Goal: Task Accomplishment & Management: Complete application form

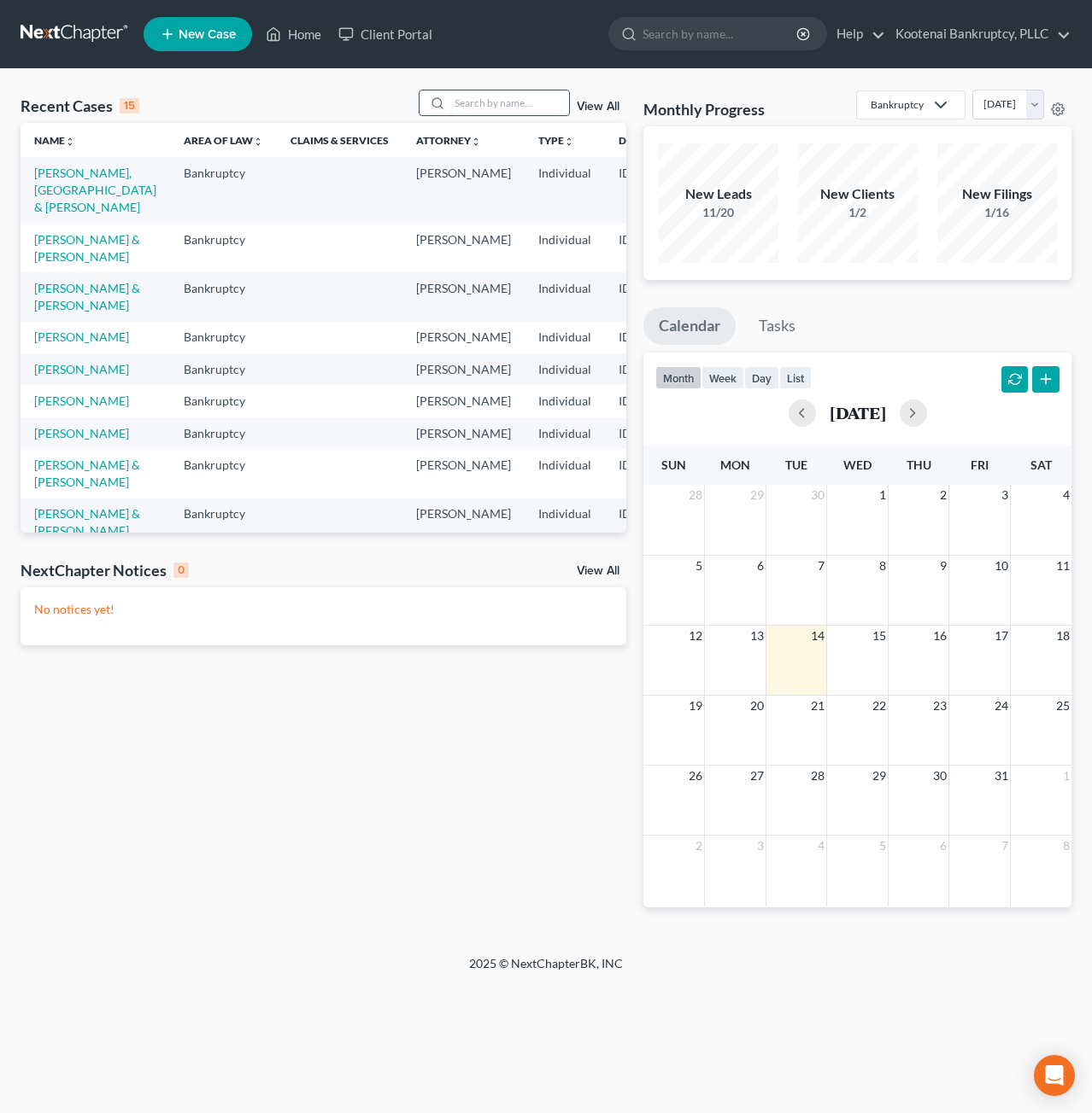
click at [475, 105] on input "search" at bounding box center [509, 103] width 120 height 25
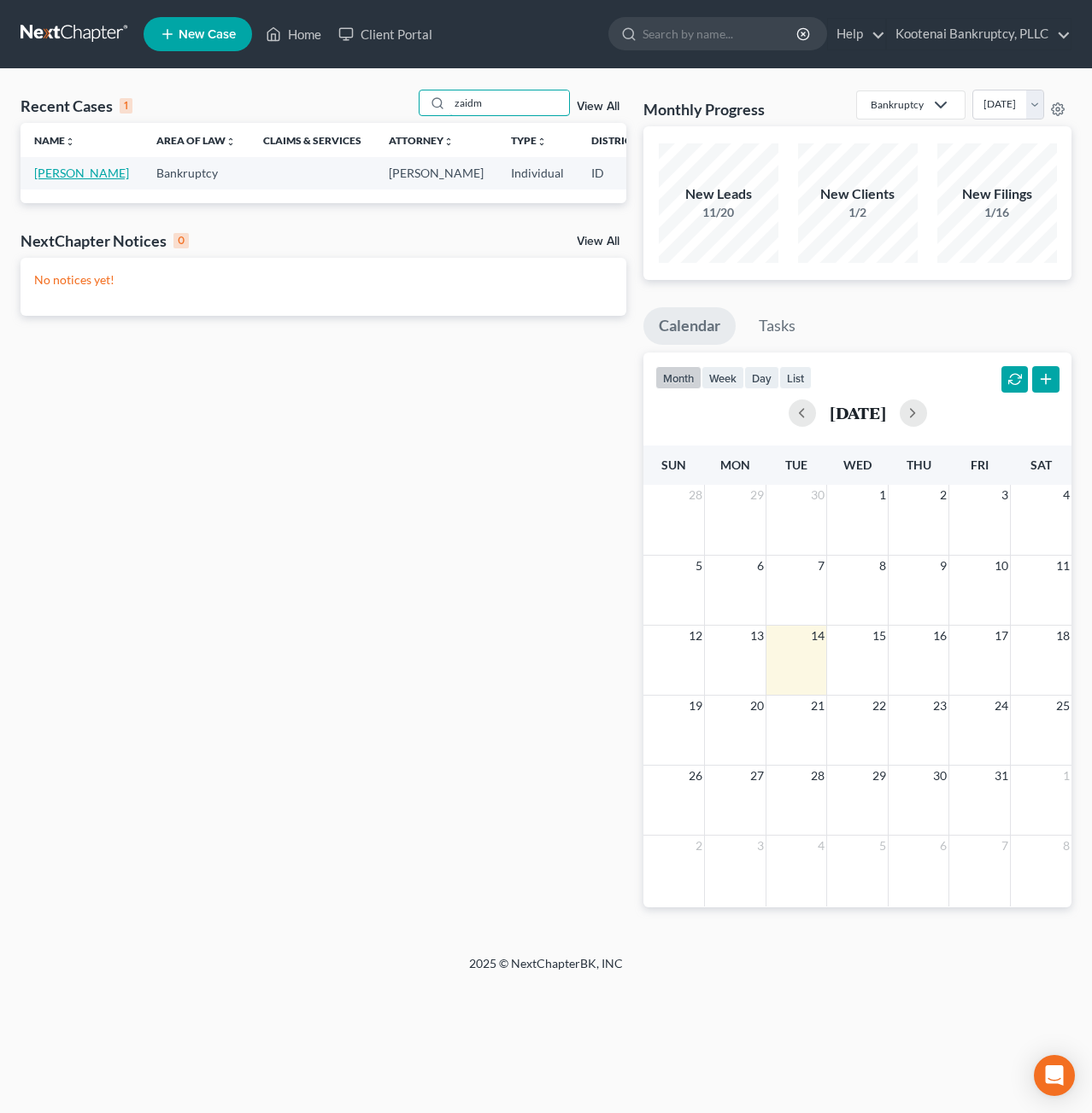
type input "zaidm"
click at [61, 177] on link "[PERSON_NAME]" at bounding box center [81, 173] width 95 height 14
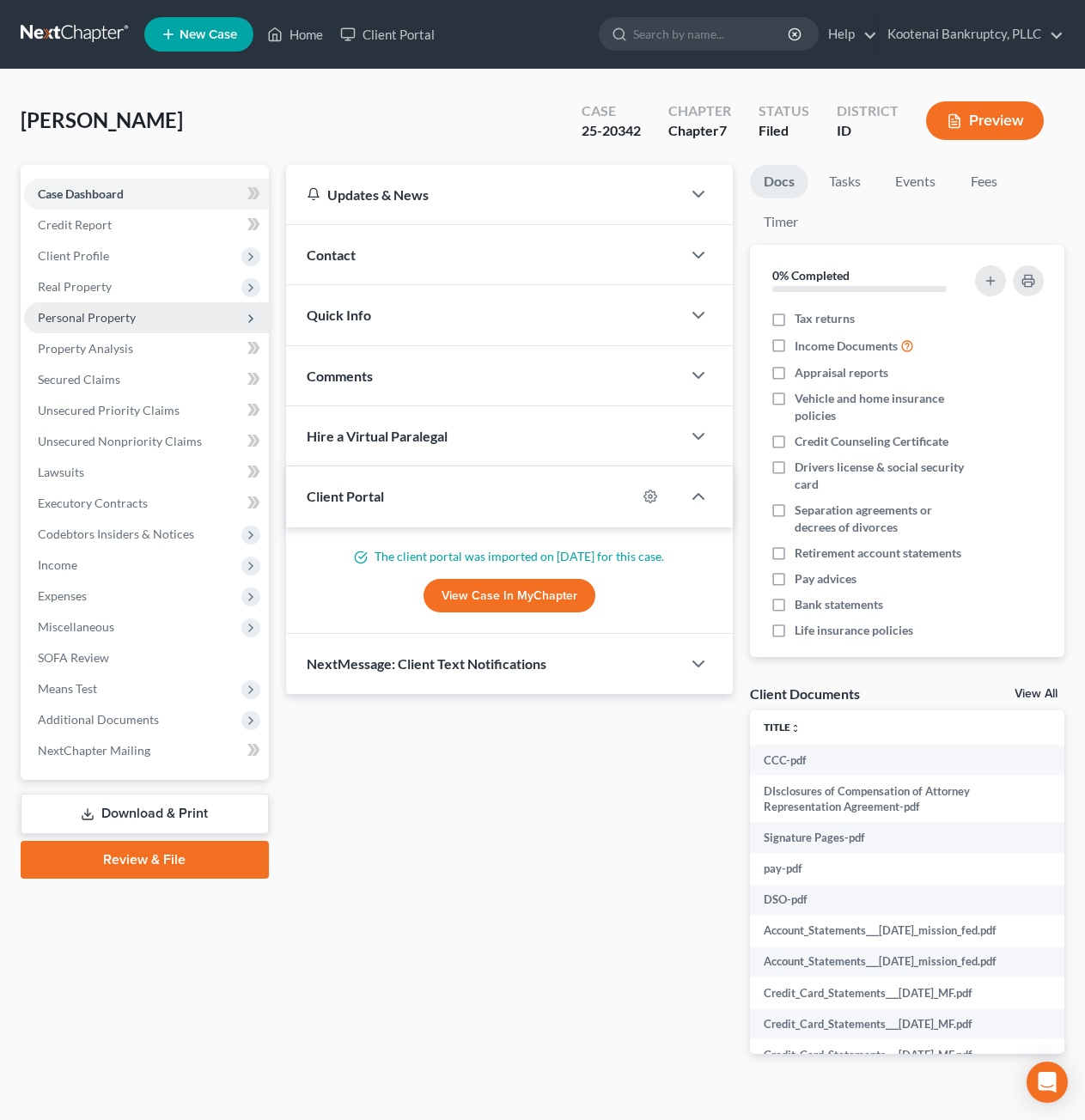
click at [104, 320] on span "Personal Property" at bounding box center [86, 317] width 98 height 14
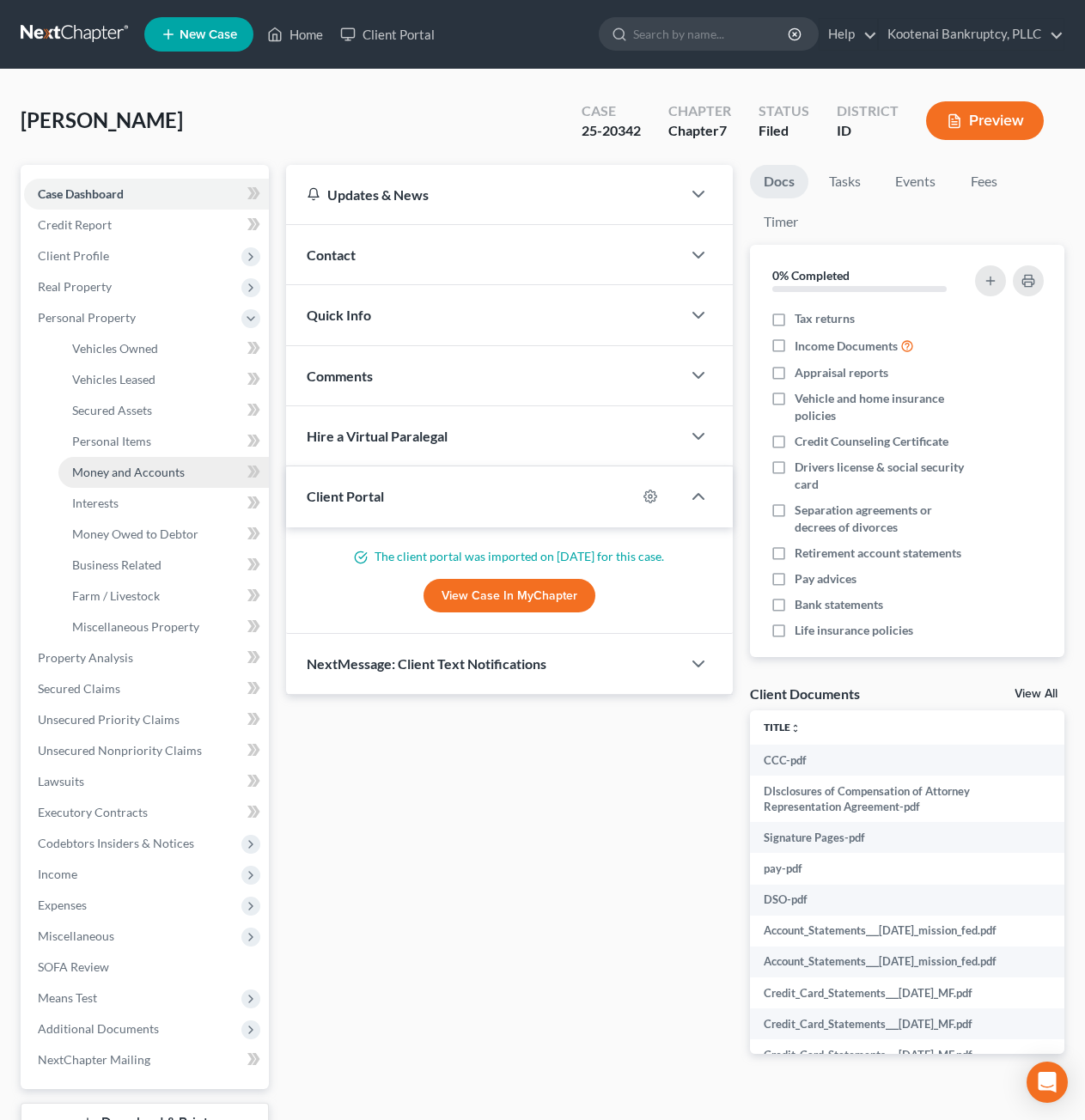
click at [134, 470] on span "Money and Accounts" at bounding box center [128, 472] width 113 height 14
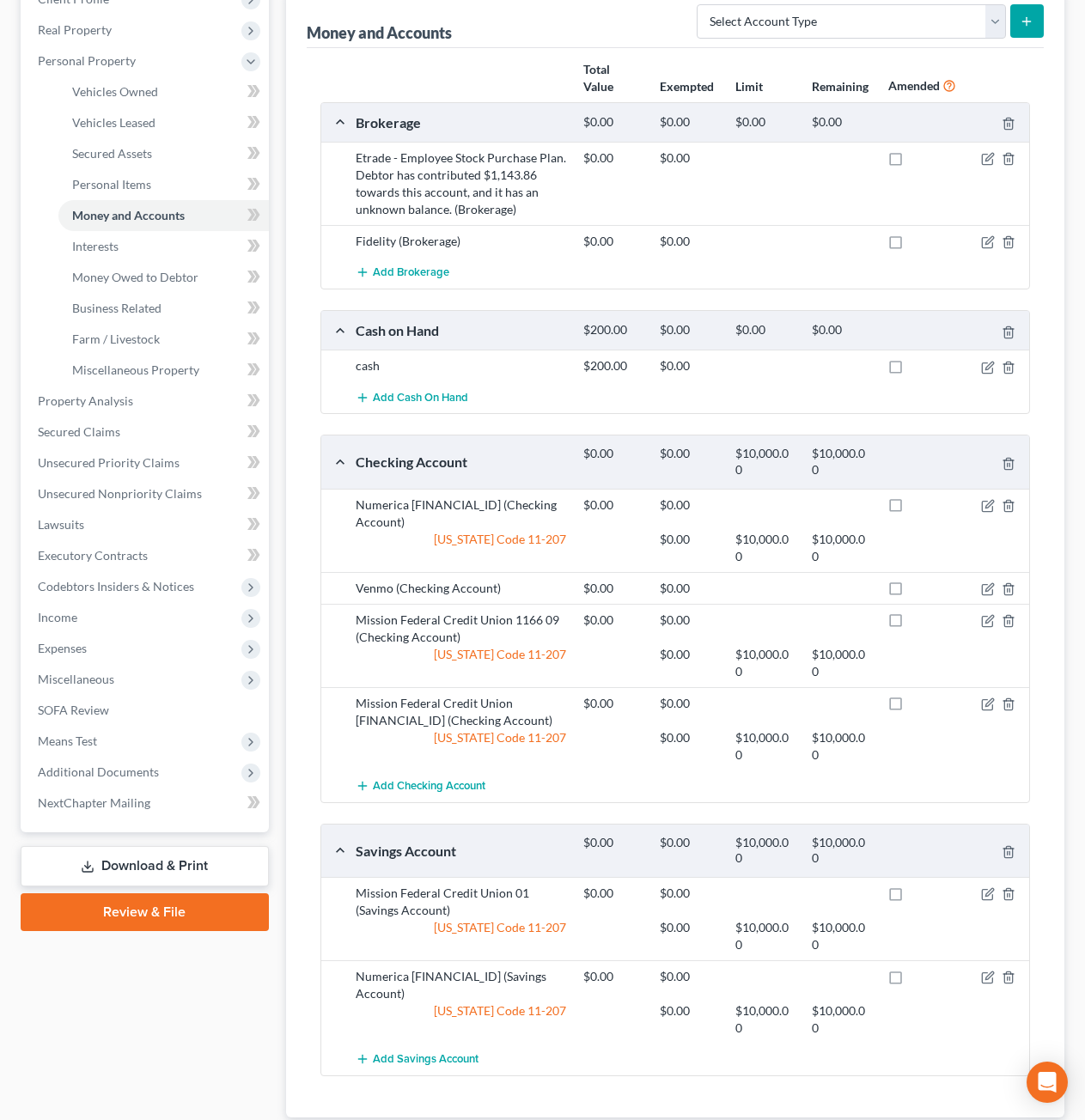
scroll to position [257, 0]
click at [257, 1017] on div "Case Dashboard Payments Invoices Payments Payments Credit Report Client Profile" at bounding box center [144, 539] width 266 height 1265
click at [122, 706] on link "SOFA Review" at bounding box center [147, 709] width 245 height 31
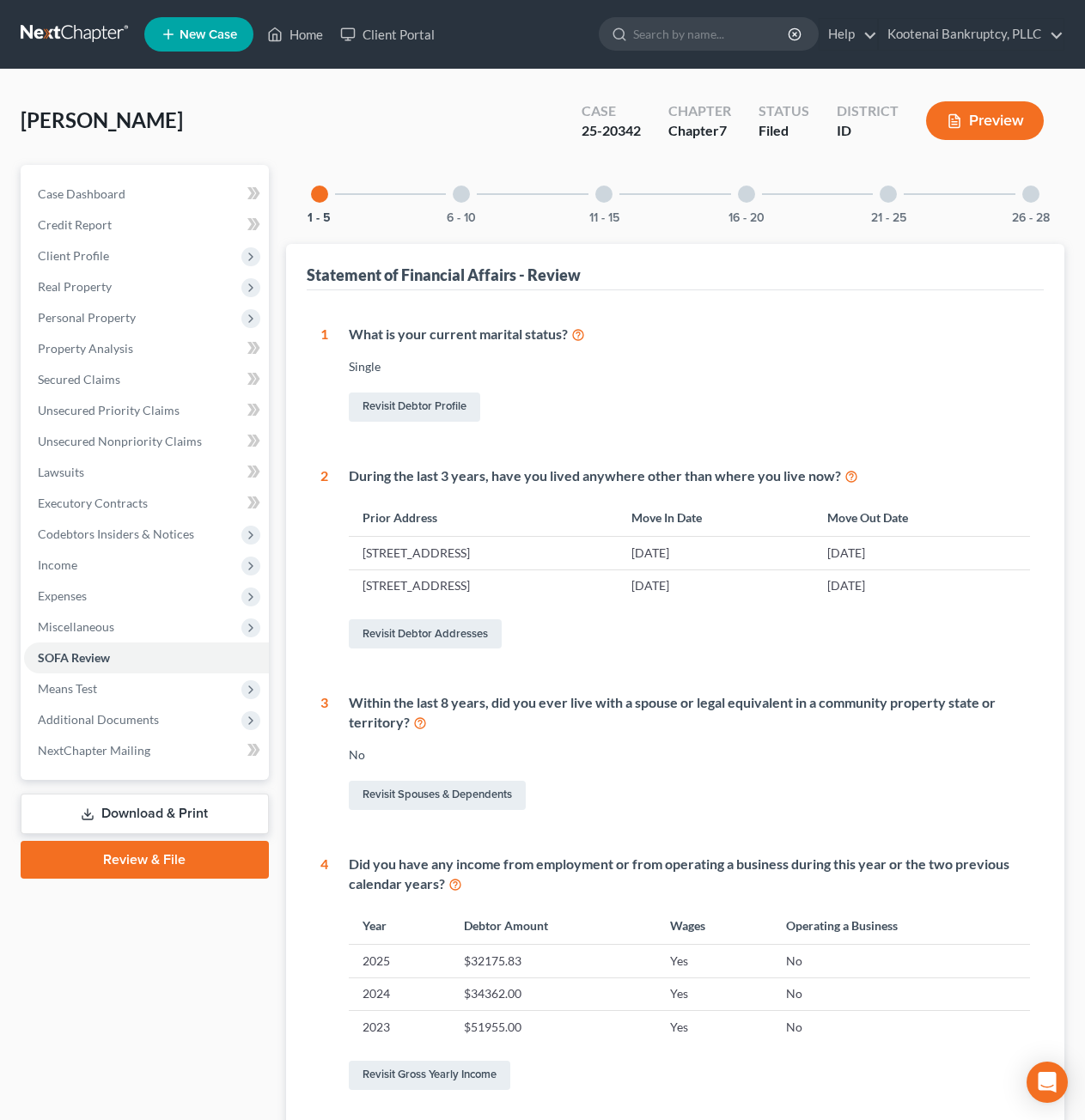
click at [623, 191] on div "11 - 15" at bounding box center [603, 194] width 59 height 59
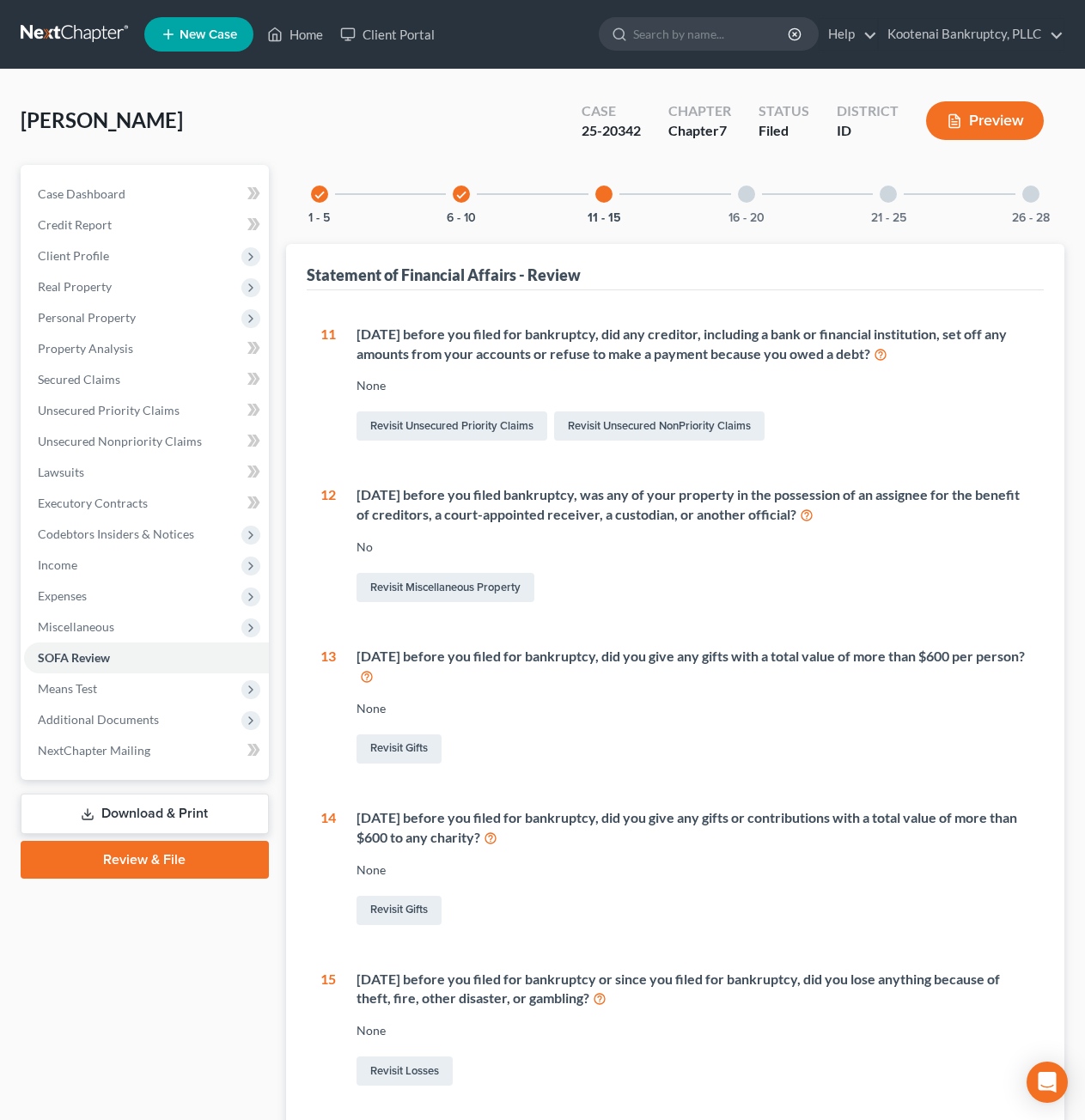
click at [745, 209] on div "16 - 20" at bounding box center [746, 194] width 59 height 59
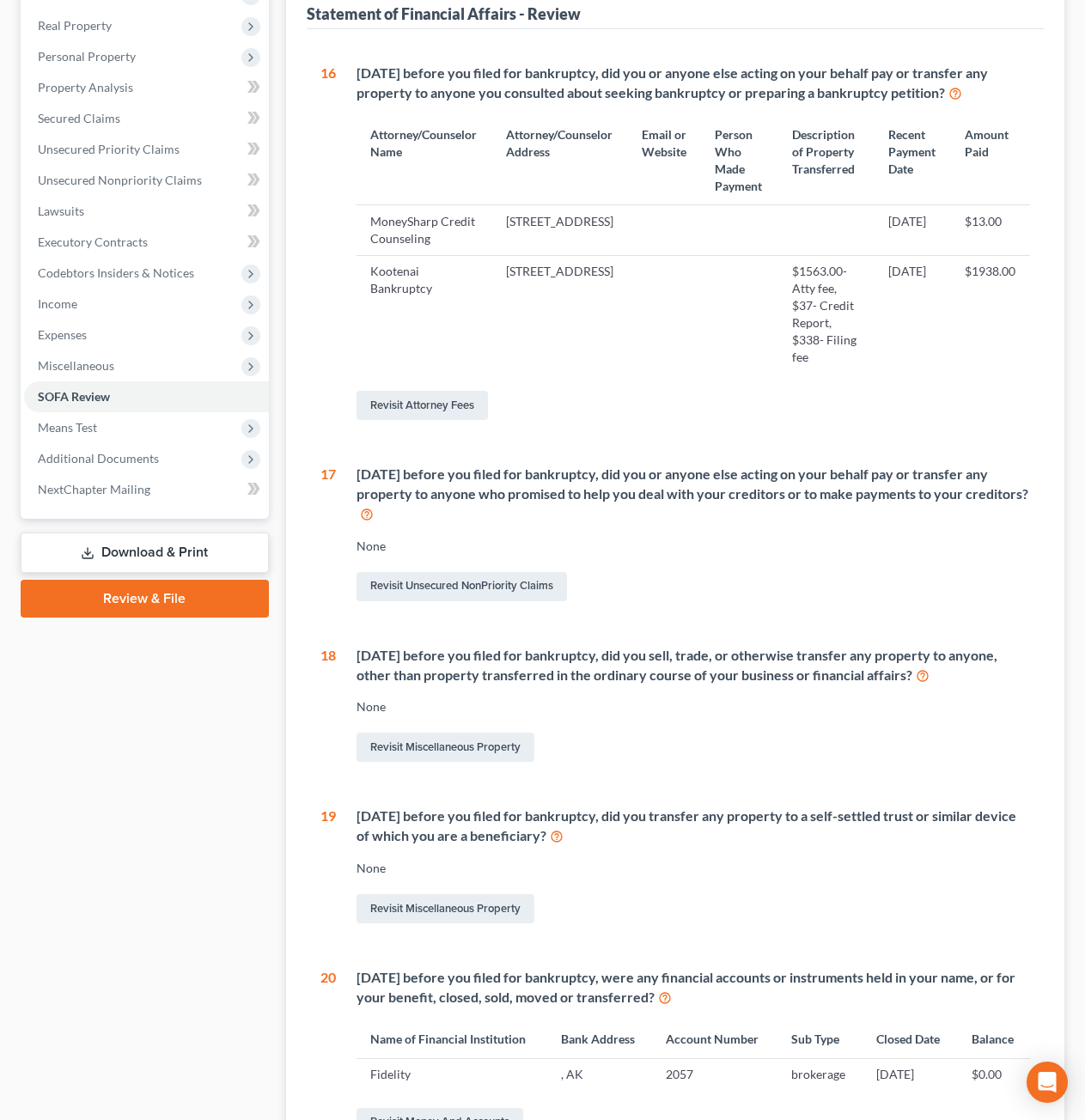
scroll to position [172, 0]
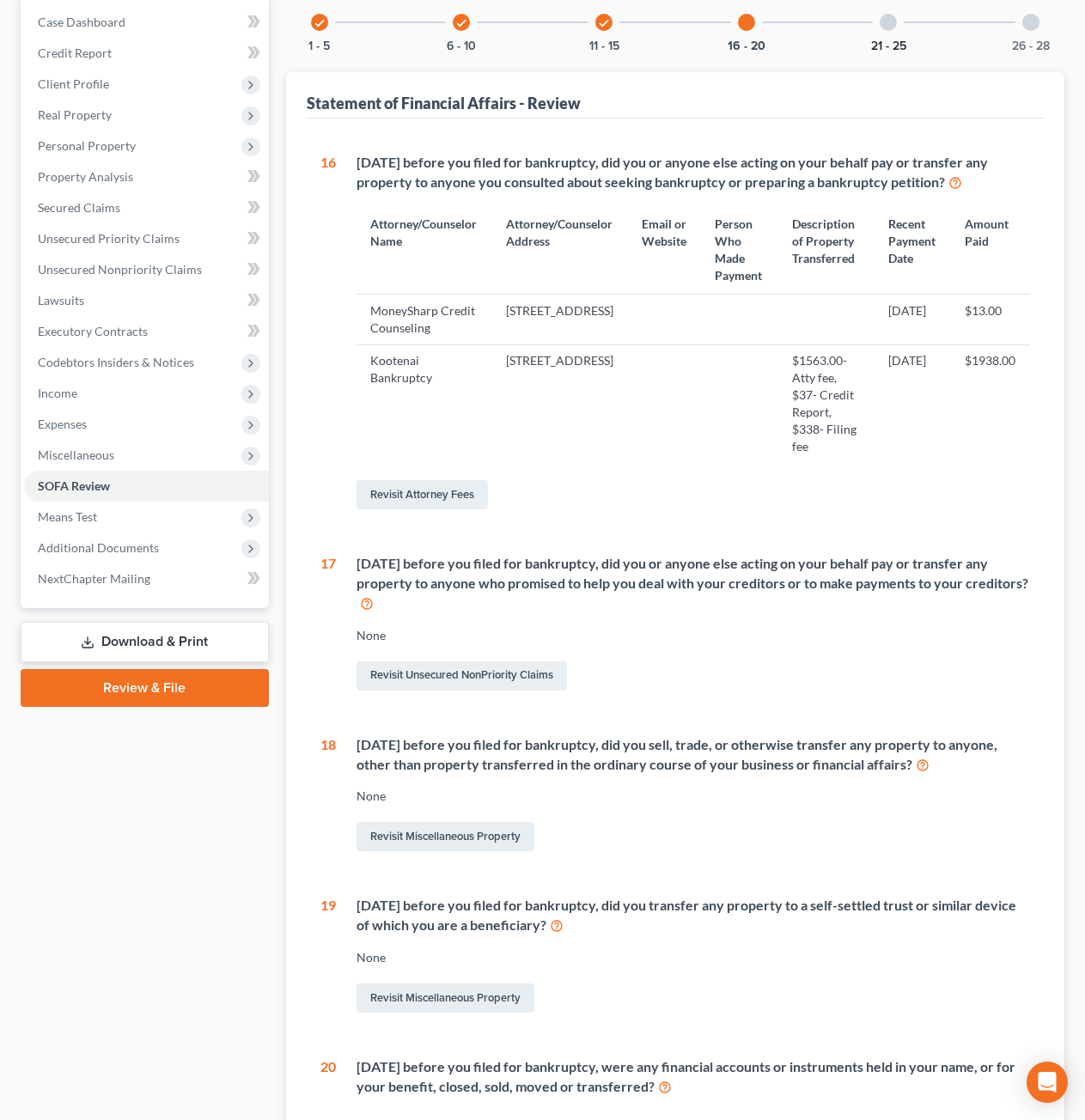
click at [873, 41] on button "21 - 25" at bounding box center [889, 46] width 35 height 12
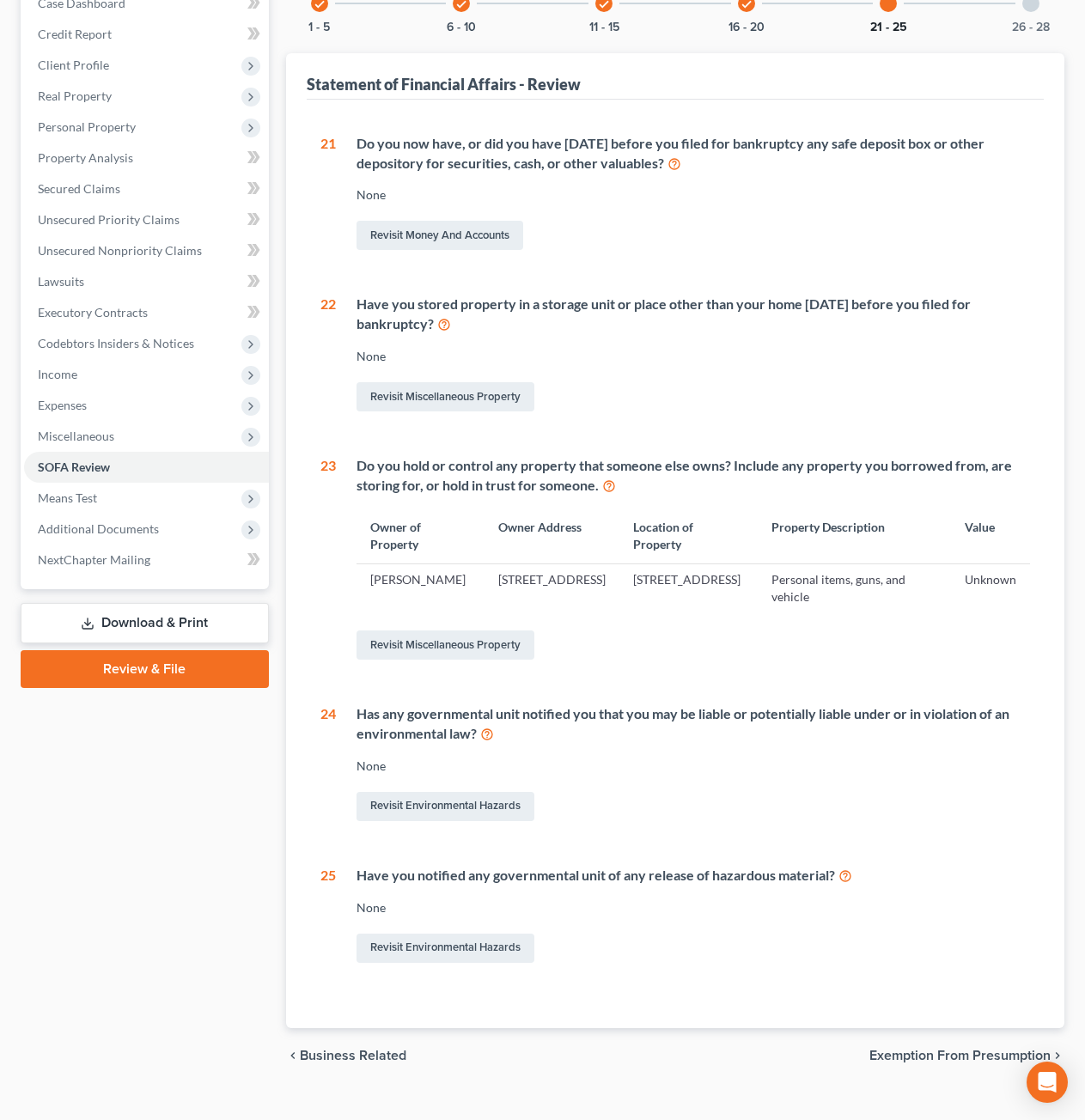
scroll to position [133, 0]
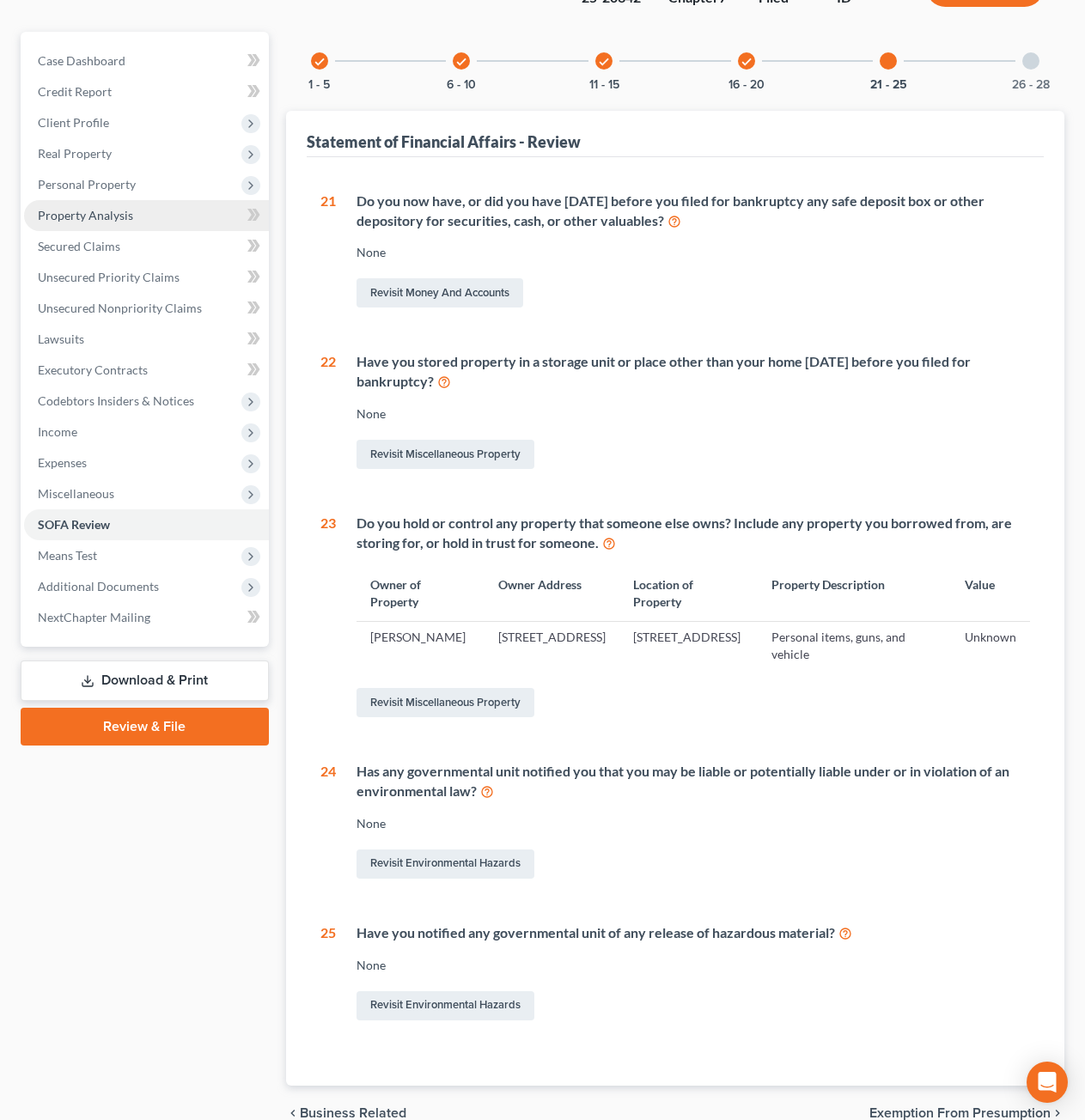
click at [95, 215] on span "Property Analysis" at bounding box center [86, 215] width 95 height 14
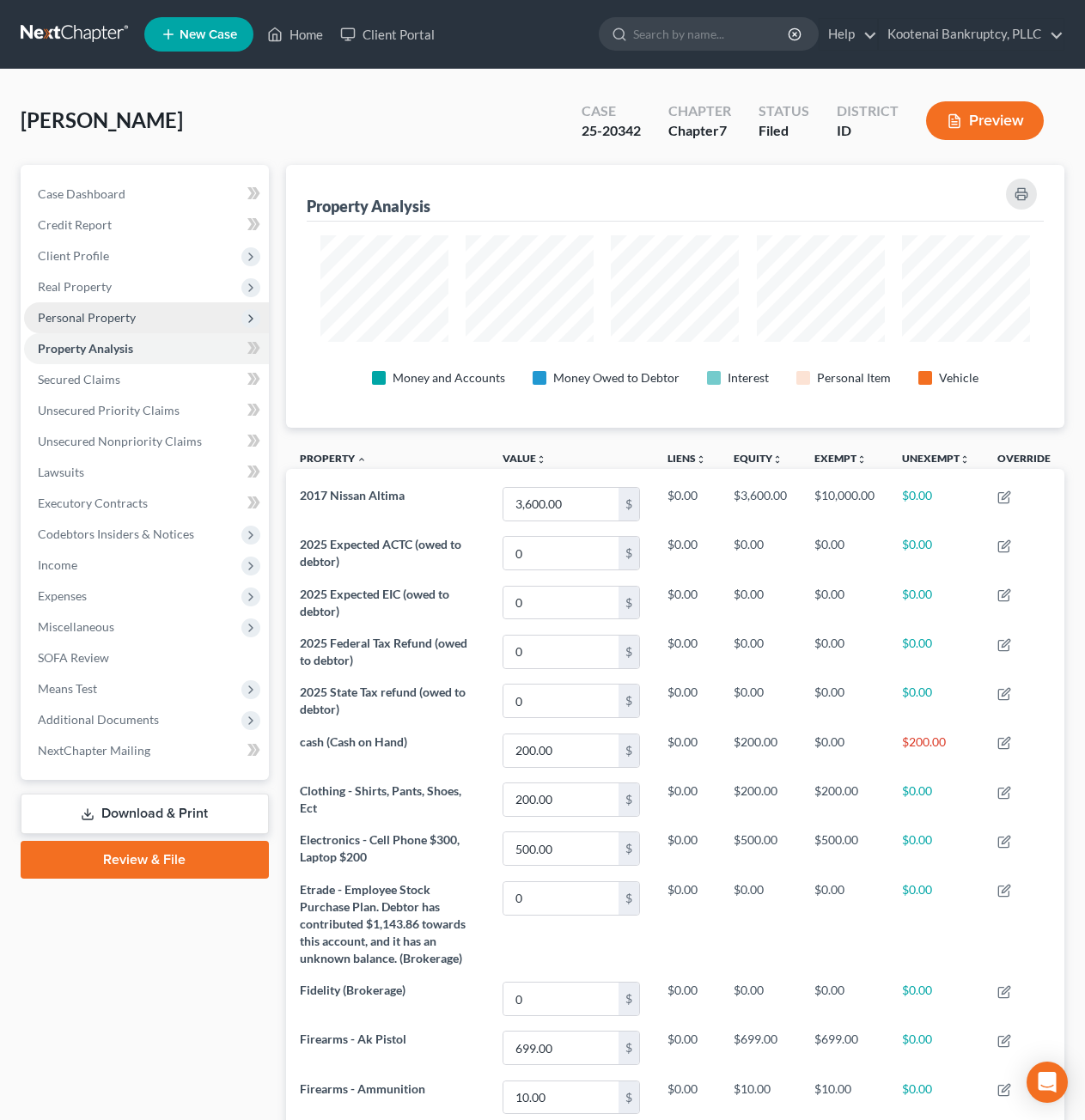
click at [110, 312] on span "Personal Property" at bounding box center [86, 317] width 98 height 14
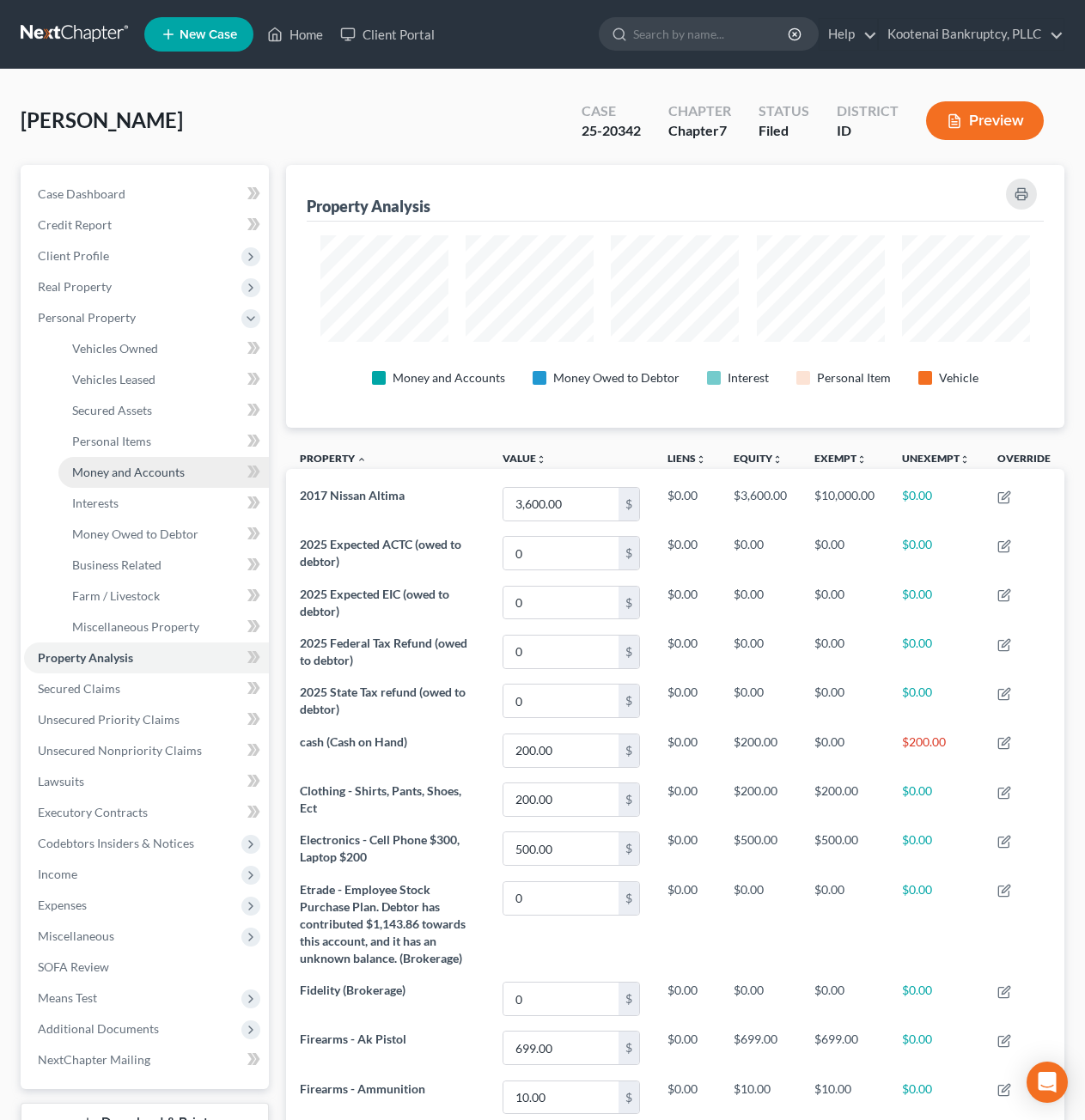
click at [180, 478] on span "Money and Accounts" at bounding box center [128, 472] width 113 height 14
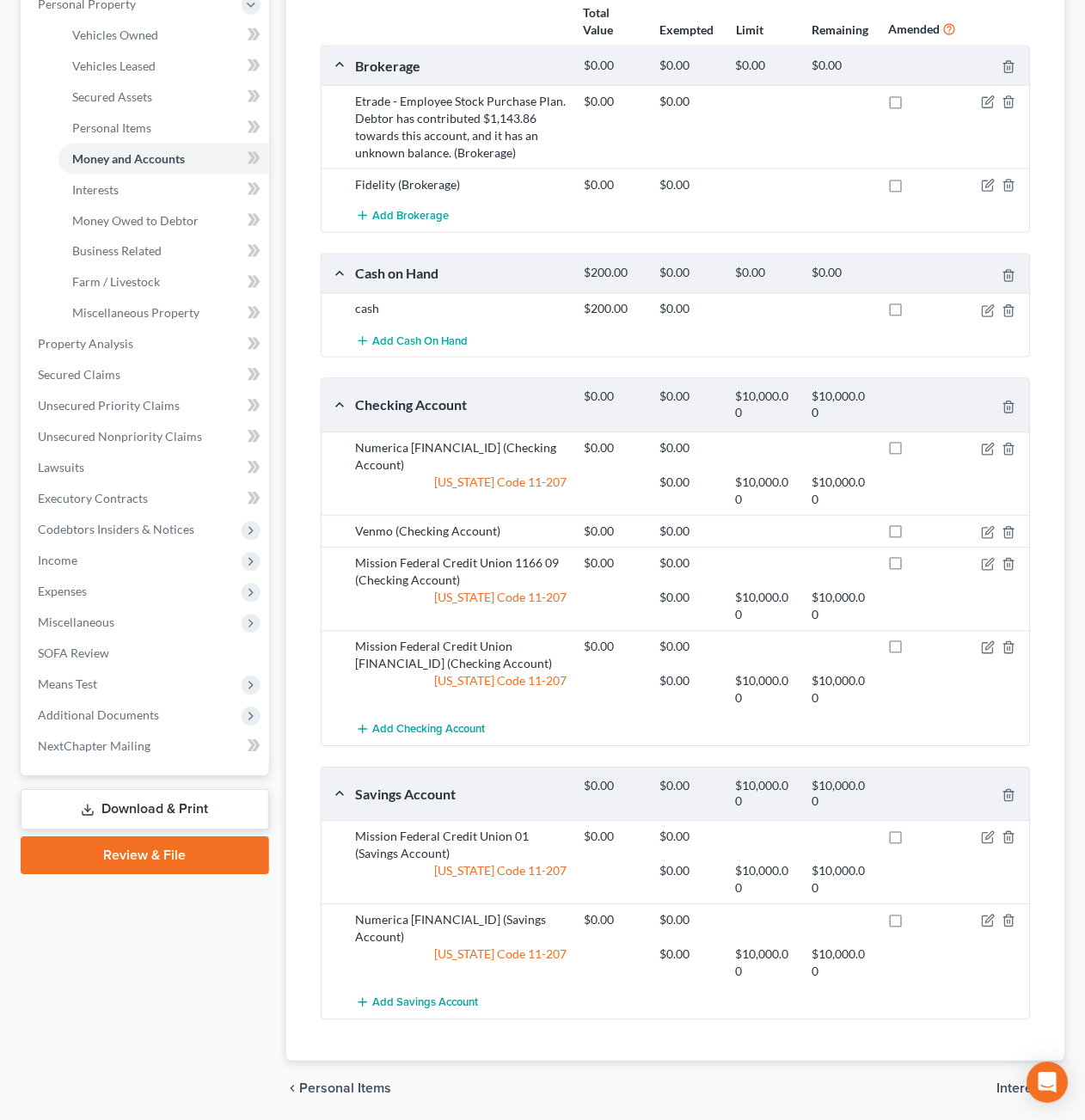
scroll to position [341, 0]
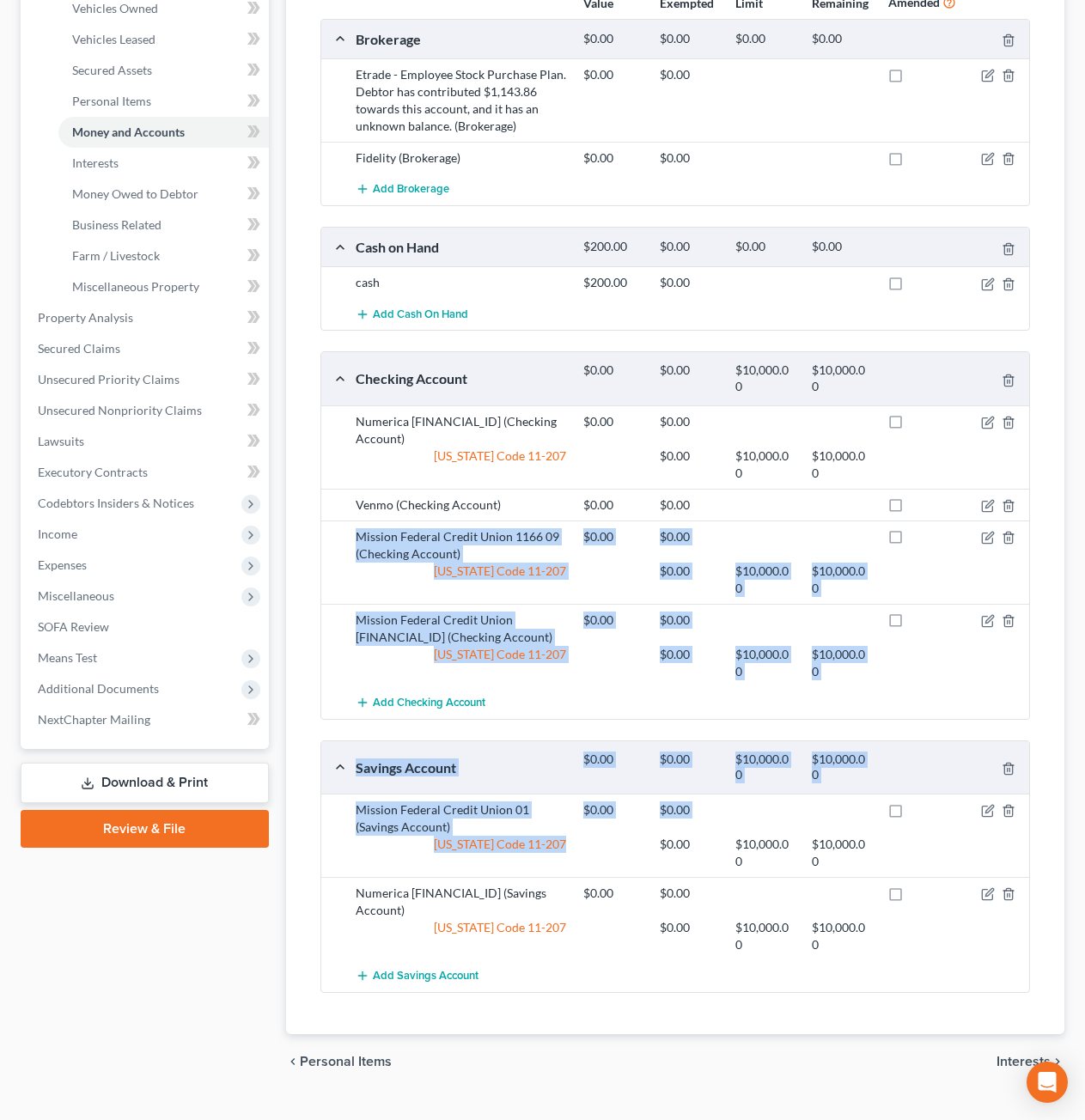
drag, startPoint x: 355, startPoint y: 518, endPoint x: 585, endPoint y: 839, distance: 394.9
click at [585, 839] on div "Brokerage $0.00 $0.00 $0.00 $0.00 Etrade - Employee Stock Purchase Plan. Debtor…" at bounding box center [675, 506] width 710 height 974
click at [585, 839] on div at bounding box center [612, 853] width 76 height 34
drag, startPoint x: 585, startPoint y: 839, endPoint x: 345, endPoint y: 519, distance: 400.0
click at [345, 519] on div "Brokerage $0.00 $0.00 $0.00 $0.00 Etrade - Employee Stock Purchase Plan. Debtor…" at bounding box center [675, 506] width 710 height 974
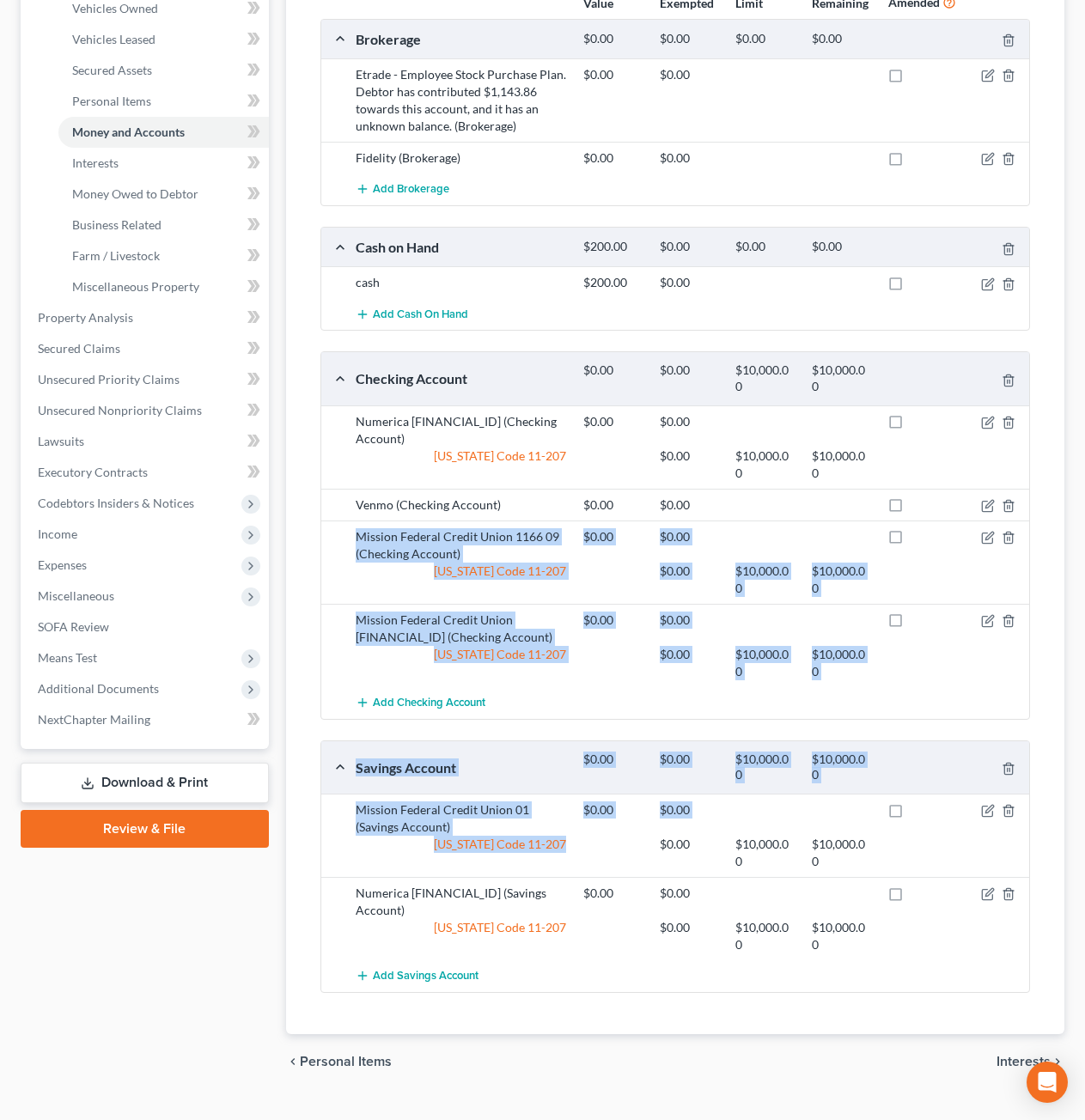
click at [348, 528] on div "Mission Federal Credit Union 1166 09 (Checking Account)" at bounding box center [461, 546] width 228 height 34
drag, startPoint x: 348, startPoint y: 519, endPoint x: 871, endPoint y: 837, distance: 612.1
click at [871, 837] on div "Brokerage $0.00 $0.00 $0.00 $0.00 Etrade - Employee Stock Purchase Plan. Debtor…" at bounding box center [675, 506] width 710 height 974
click at [551, 625] on div "Mission Federal Credit Union [FINANCIAL_ID] (Checking Account)" at bounding box center [461, 628] width 228 height 34
drag, startPoint x: 832, startPoint y: 841, endPoint x: 352, endPoint y: 518, distance: 578.6
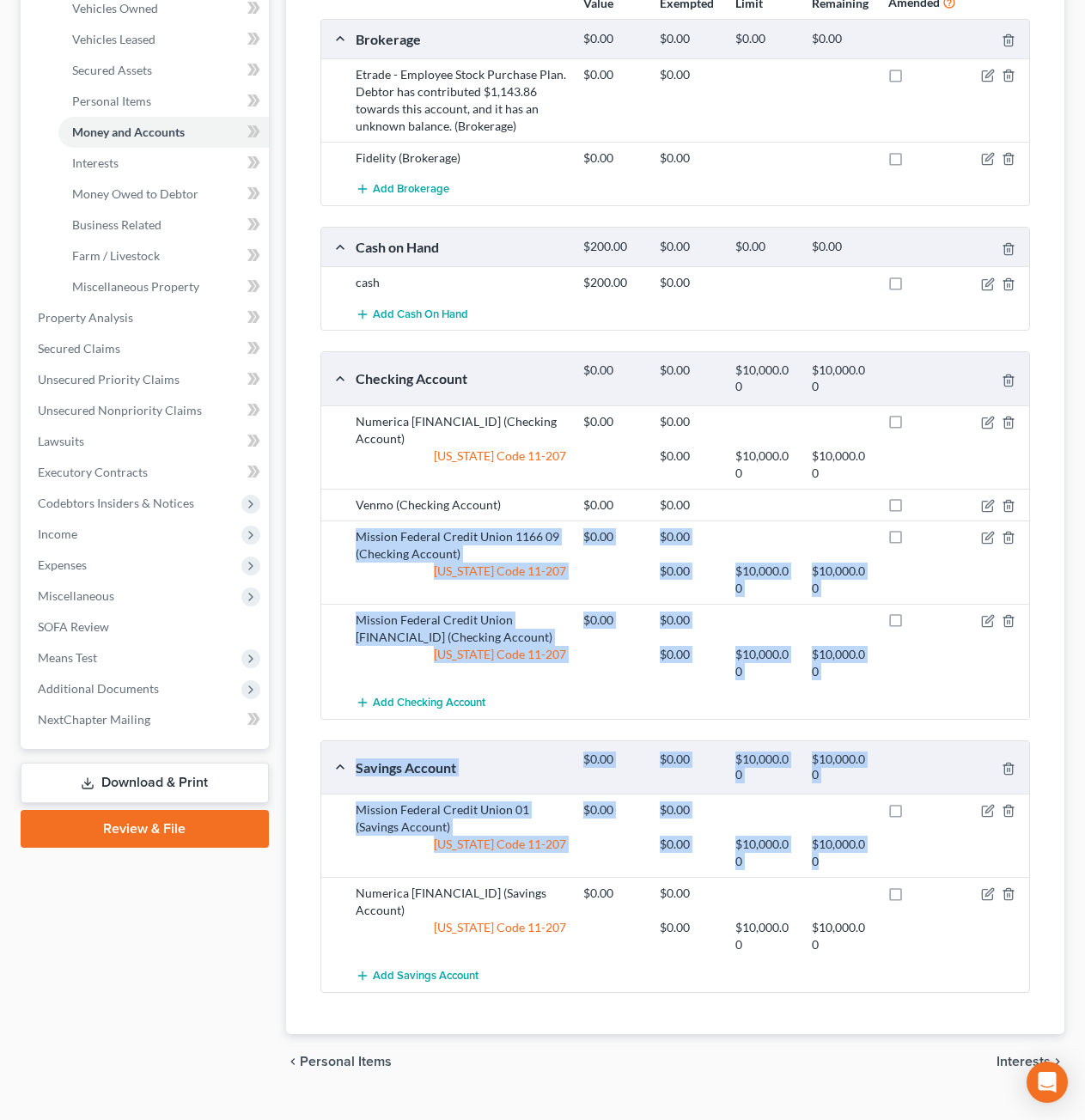
click at [352, 518] on div "Brokerage $0.00 $0.00 $0.00 $0.00 Etrade - Employee Stock Purchase Plan. Debtor…" at bounding box center [675, 506] width 710 height 974
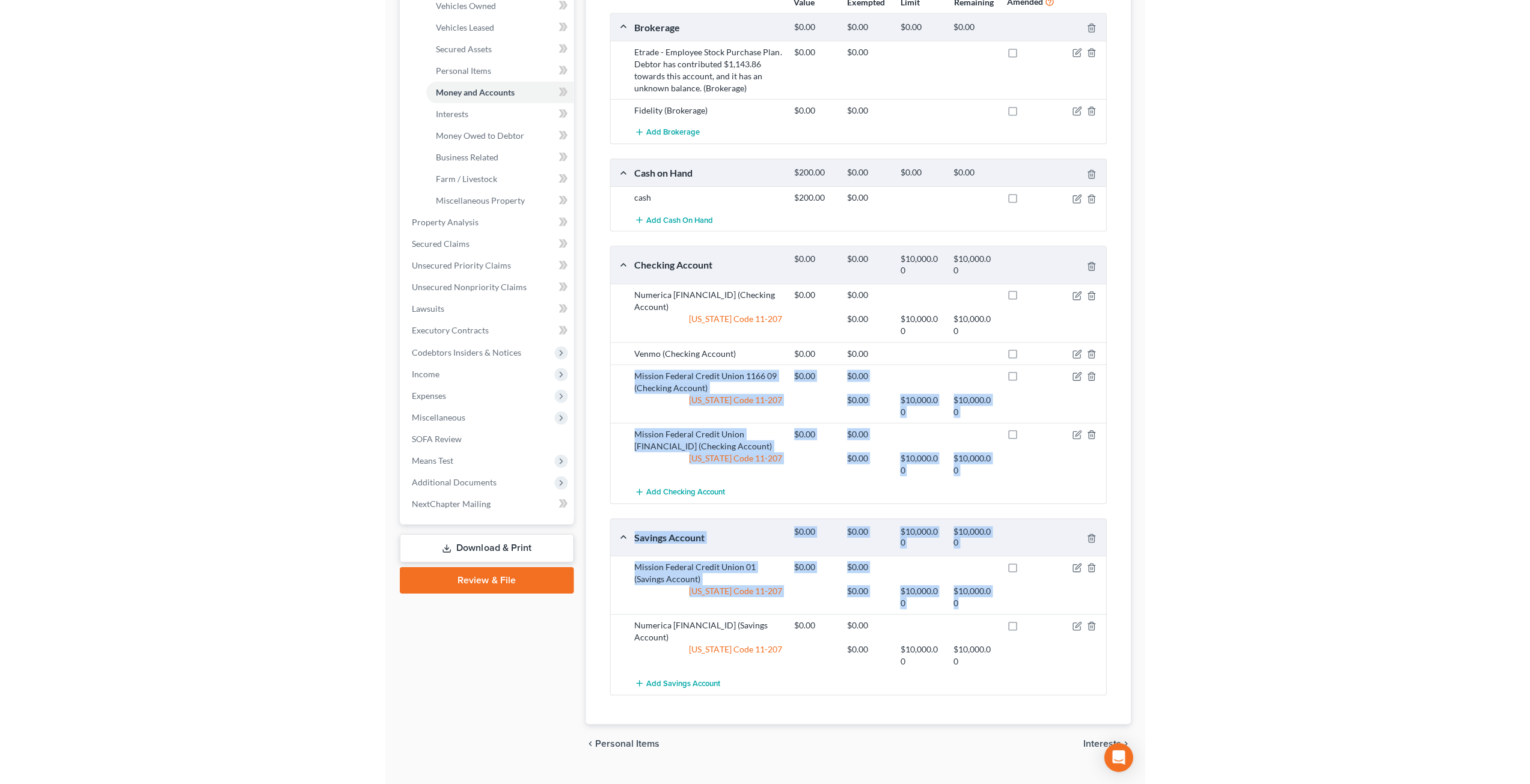
scroll to position [93, 0]
